Goal: Task Accomplishment & Management: Manage account settings

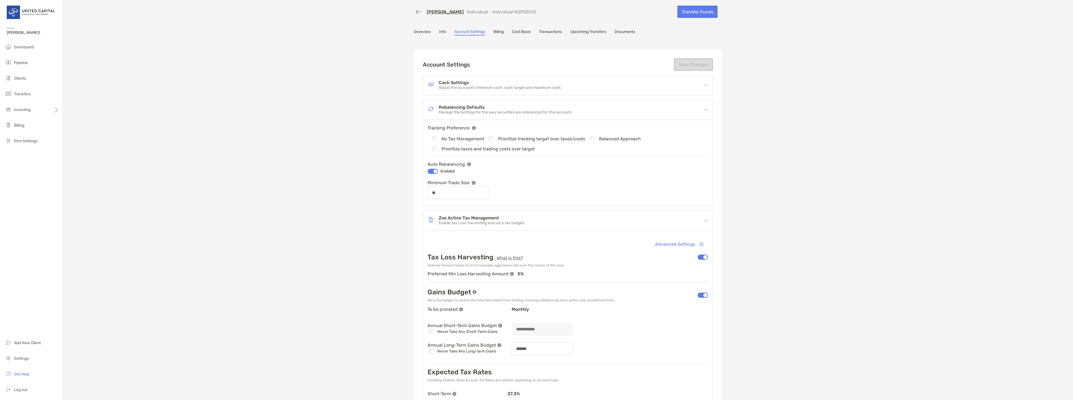
click at [442, 33] on link "Info" at bounding box center [442, 32] width 7 height 6
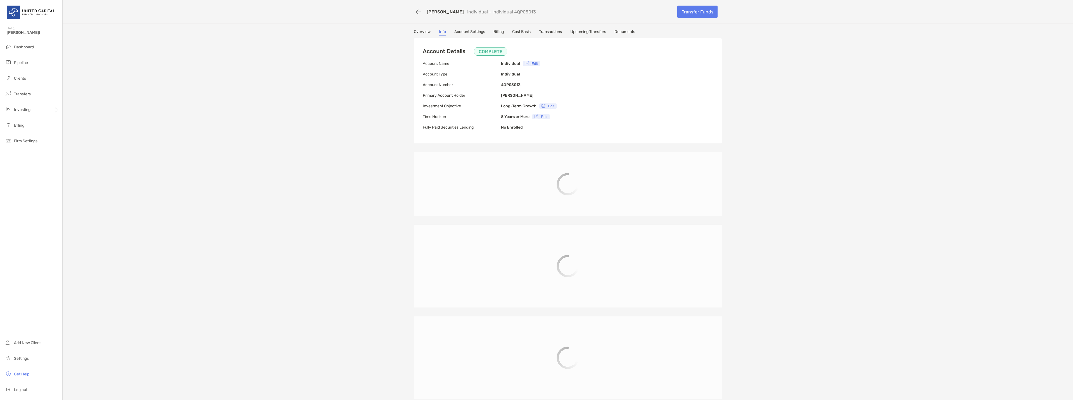
type input "**********"
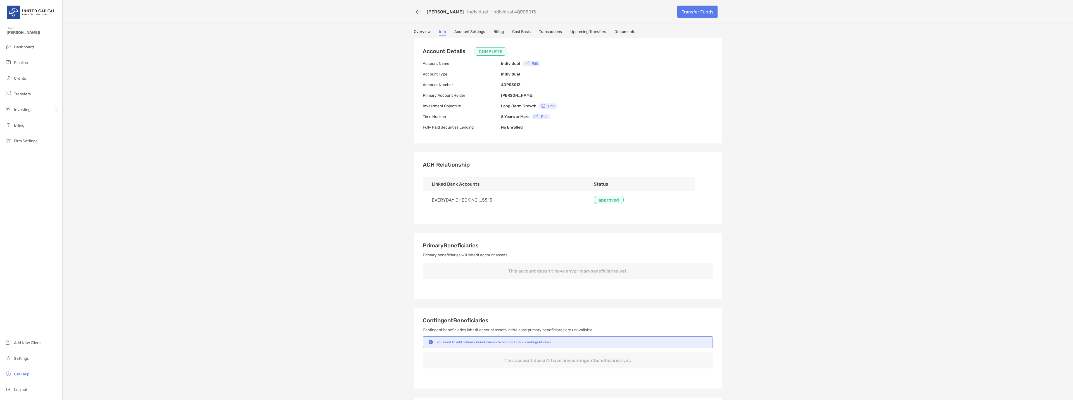
click at [473, 31] on link "Account Settings" at bounding box center [469, 32] width 31 height 6
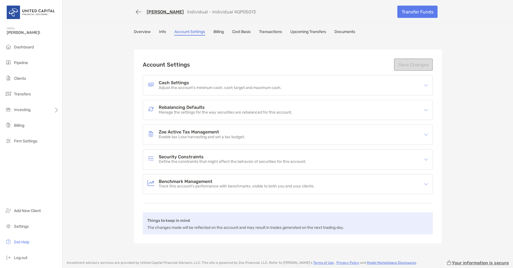
click at [140, 32] on link "Overview" at bounding box center [142, 32] width 17 height 6
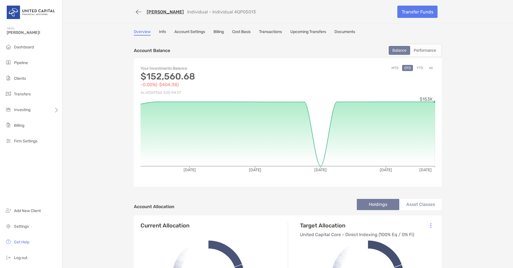
click at [195, 31] on link "Account Settings" at bounding box center [189, 32] width 31 height 6
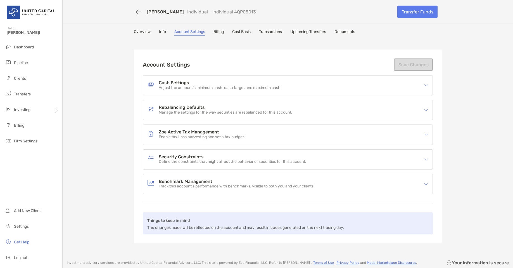
click at [175, 108] on h4 "Rebalancing Defaults" at bounding box center [226, 107] width 134 height 5
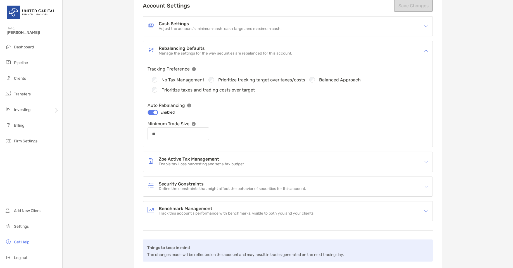
scroll to position [67, 0]
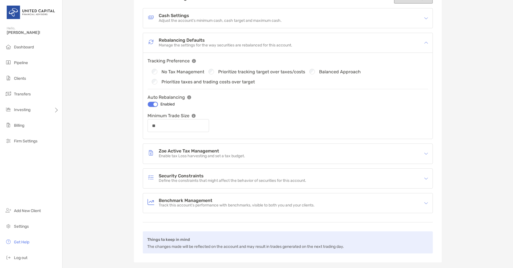
click at [224, 152] on div "Zoe Active Tax Management Enable tax Loss harvesting and set a tax budget." at bounding box center [202, 153] width 86 height 9
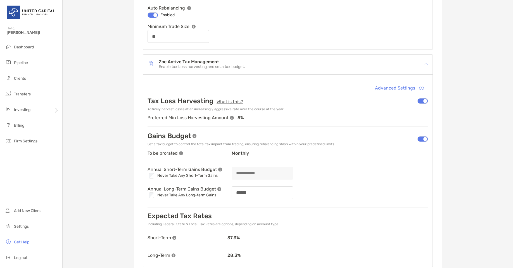
scroll to position [156, 0]
click at [379, 88] on button "Advanced Settings" at bounding box center [399, 88] width 58 height 12
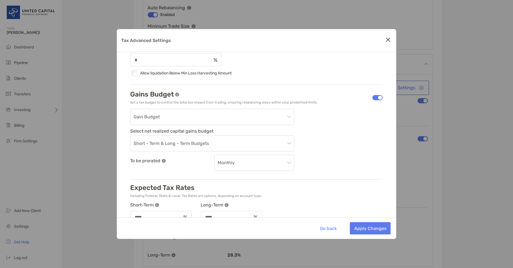
scroll to position [45, 0]
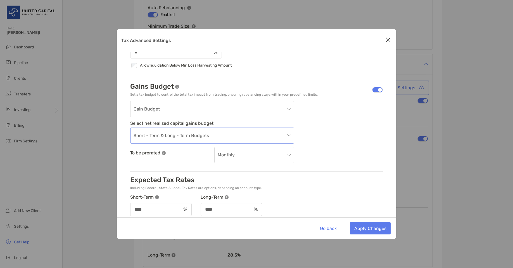
click at [186, 134] on span "Short - Term & Long - Term Budgets" at bounding box center [212, 136] width 157 height 16
click at [307, 130] on div "Gain Budget Select net realized capital gains budget Short - Term & Long - Term…" at bounding box center [256, 132] width 253 height 62
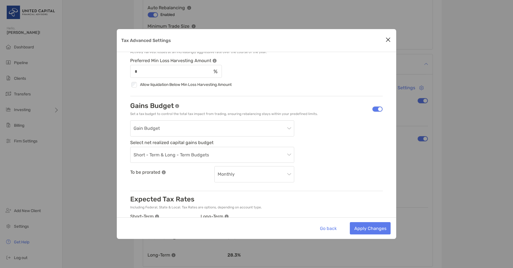
scroll to position [56, 0]
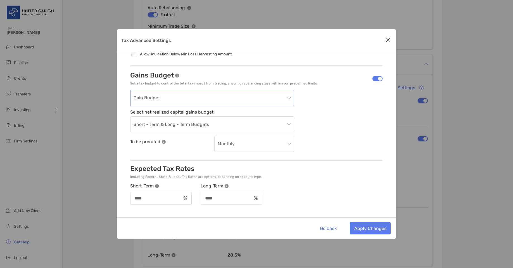
click at [149, 98] on span "Gain Budget" at bounding box center [212, 98] width 157 height 16
click at [332, 226] on button "Go back" at bounding box center [327, 228] width 25 height 12
type input "******"
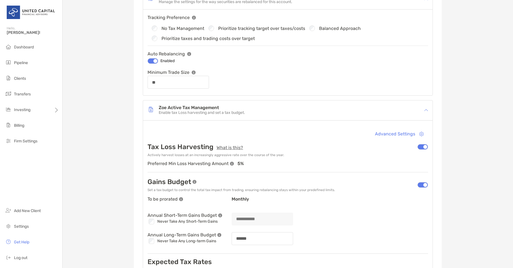
scroll to position [67, 0]
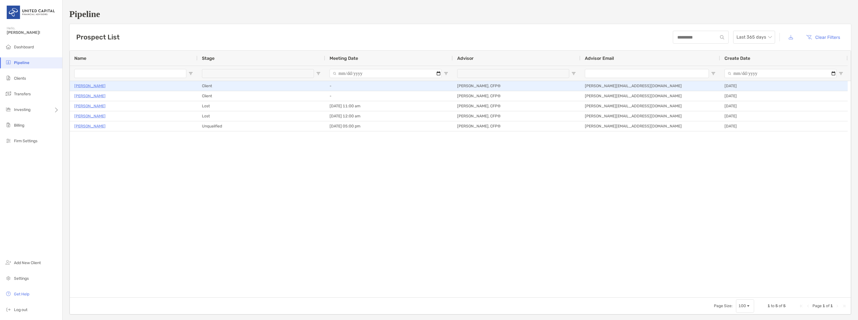
click at [91, 85] on p "[PERSON_NAME]" at bounding box center [89, 85] width 31 height 7
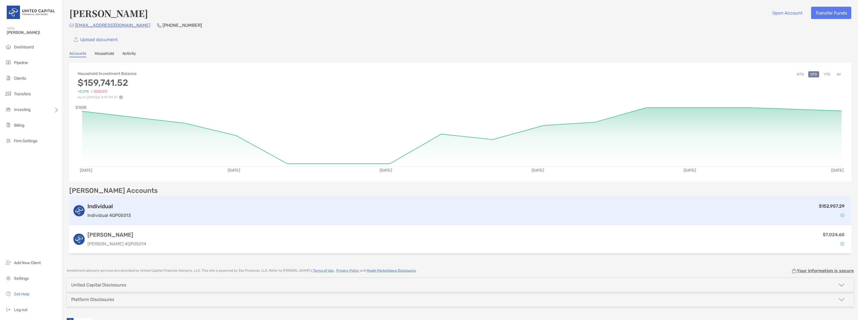
click at [169, 201] on div "Individual Individual 4QP05013 $152,957.29" at bounding box center [460, 210] width 782 height 28
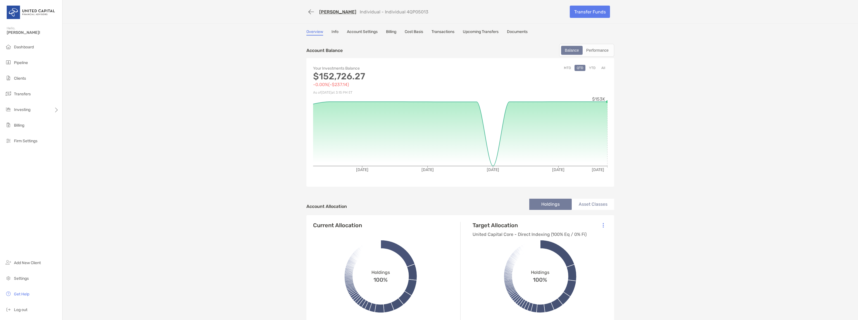
click at [589, 66] on button "YTD" at bounding box center [592, 68] width 11 height 6
click at [602, 68] on button "All" at bounding box center [603, 68] width 8 height 6
click at [568, 68] on button "MTD" at bounding box center [567, 68] width 11 height 6
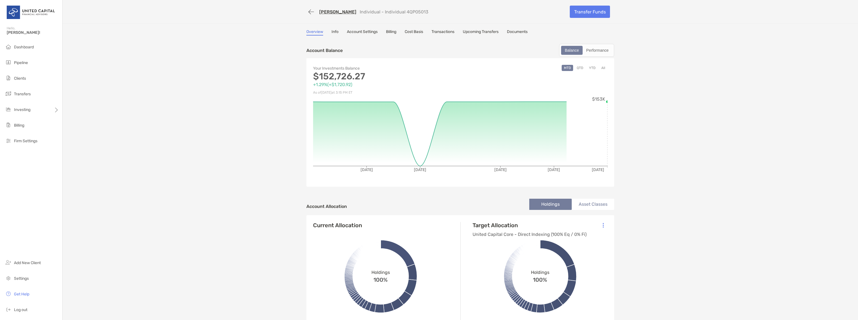
click at [363, 32] on link "Account Settings" at bounding box center [362, 32] width 31 height 6
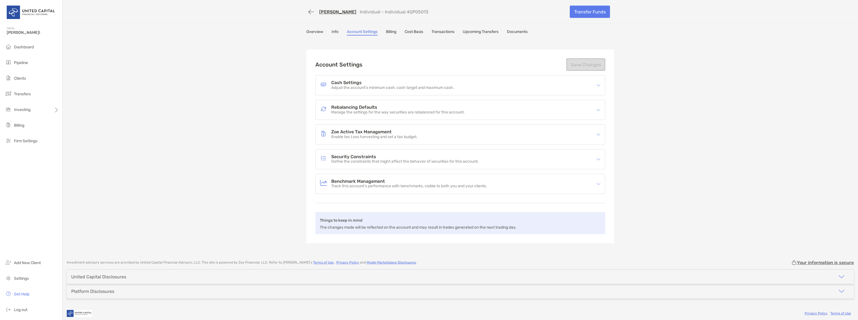
click at [514, 30] on link "Documents" at bounding box center [517, 32] width 21 height 6
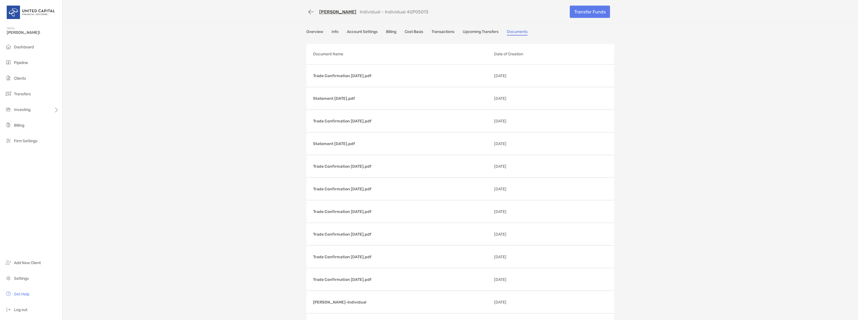
click at [316, 31] on link "Overview" at bounding box center [314, 32] width 17 height 6
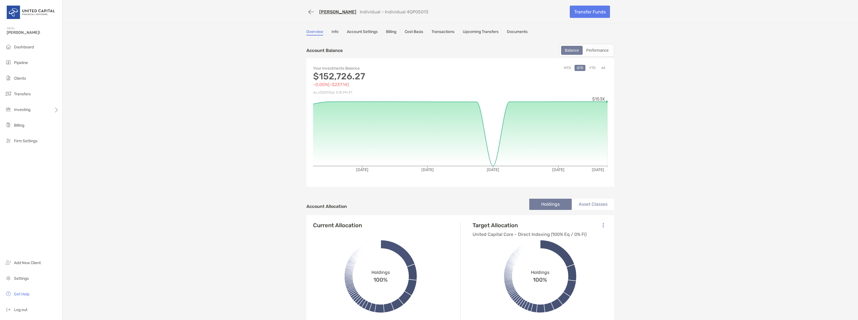
click at [333, 12] on link "[PERSON_NAME]" at bounding box center [337, 11] width 37 height 5
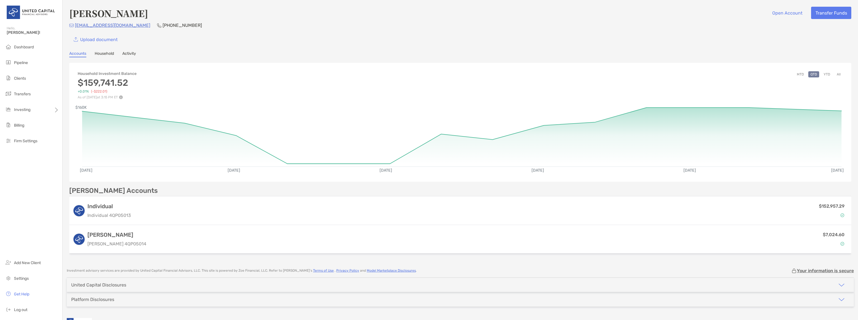
click at [112, 52] on link "Household" at bounding box center [104, 54] width 19 height 6
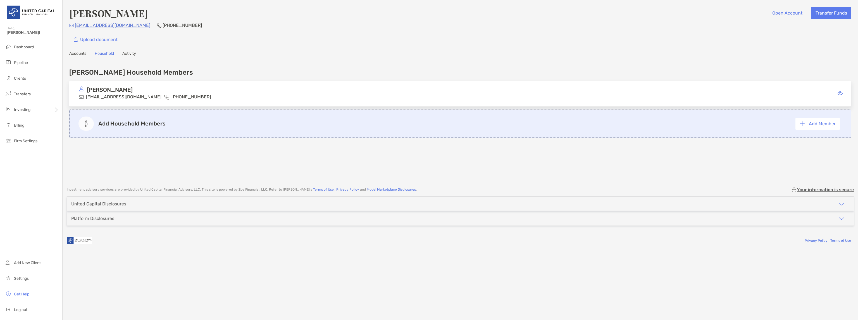
click at [131, 53] on link "Activity" at bounding box center [129, 54] width 14 height 6
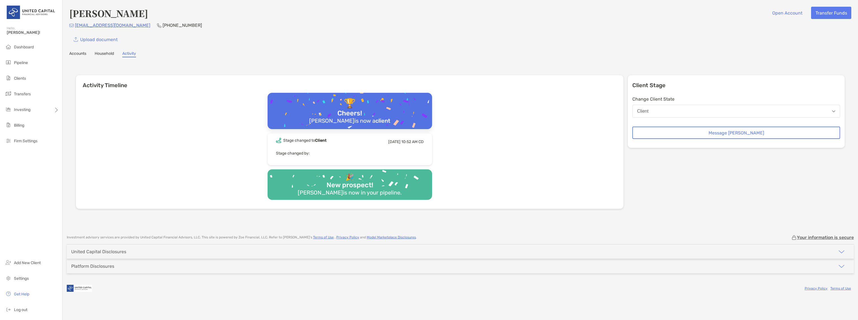
click at [109, 53] on link "Household" at bounding box center [104, 54] width 19 height 6
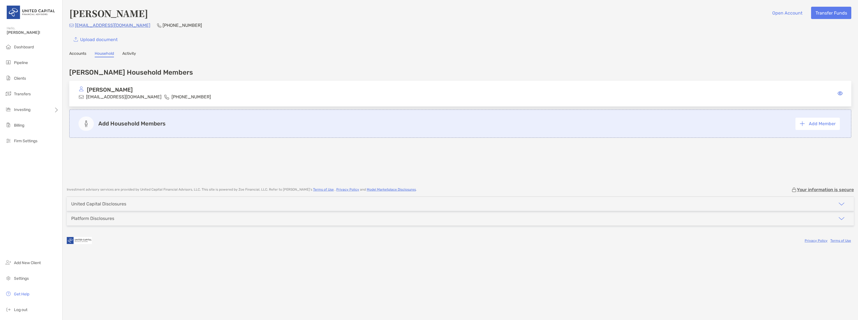
click at [80, 51] on link "Accounts" at bounding box center [77, 54] width 17 height 6
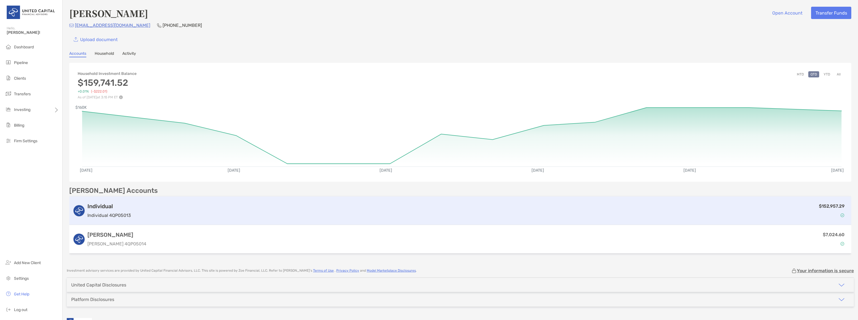
click at [803, 216] on div "$152,957.29" at bounding box center [490, 211] width 715 height 16
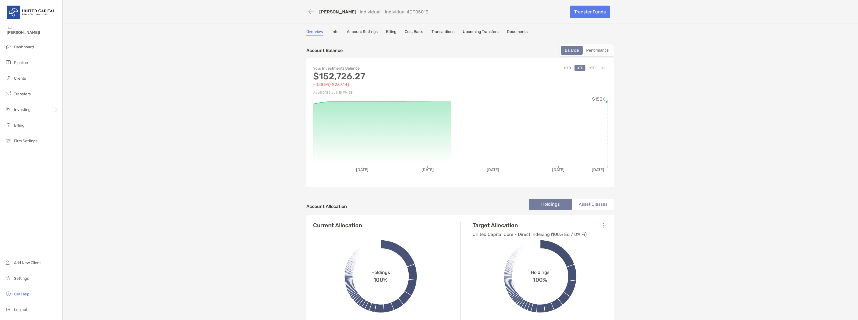
click at [336, 31] on link "Info" at bounding box center [335, 32] width 7 height 6
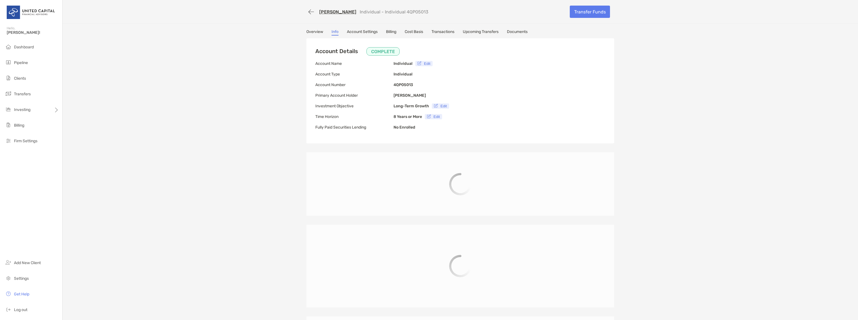
type input "**********"
